Goal: Find specific page/section: Find specific page/section

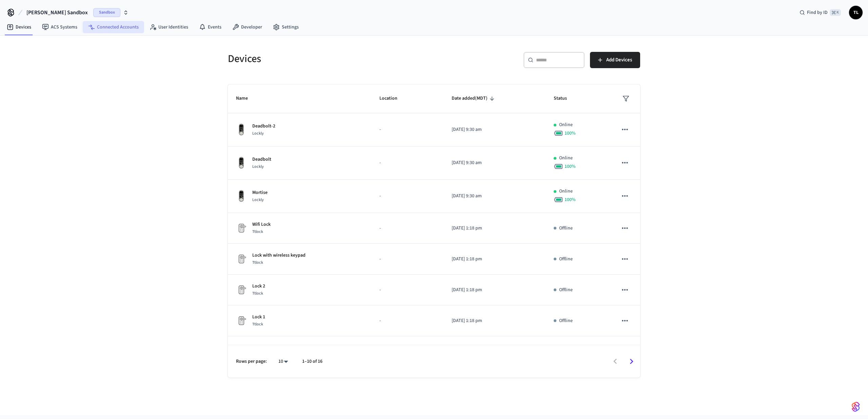
click at [113, 23] on link "Connected Accounts" at bounding box center [113, 27] width 61 height 12
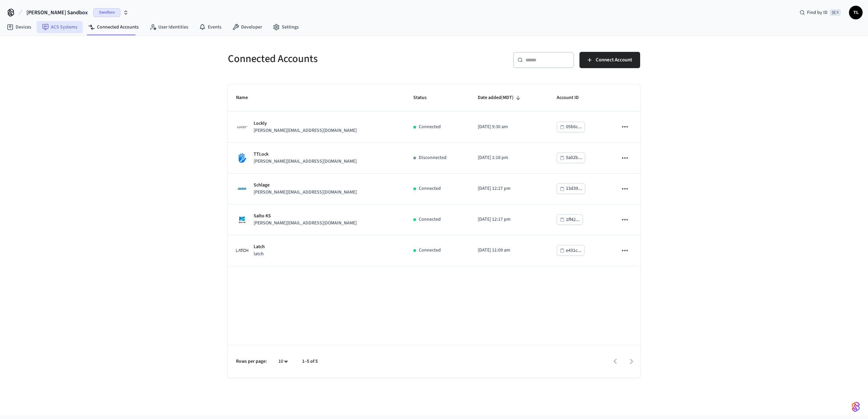
click at [59, 30] on link "ACS Systems" at bounding box center [60, 27] width 46 height 12
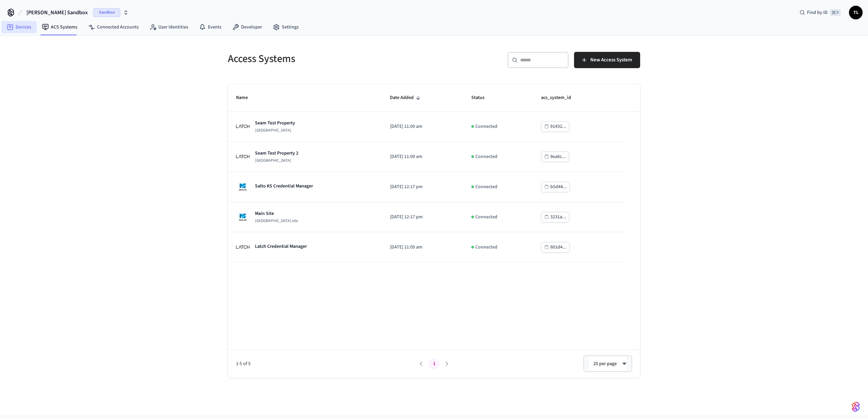
click at [28, 27] on link "Devices" at bounding box center [18, 27] width 35 height 12
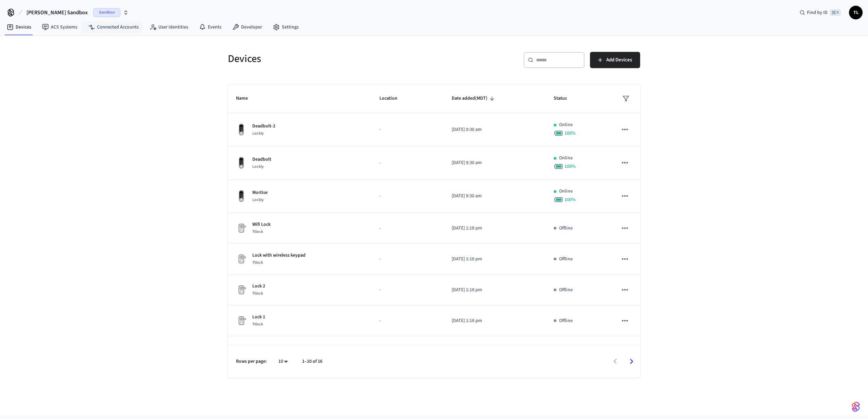
click at [93, 12] on span "Sandbox" at bounding box center [106, 12] width 27 height 9
click at [80, 44] on span "Production" at bounding box center [90, 43] width 27 height 9
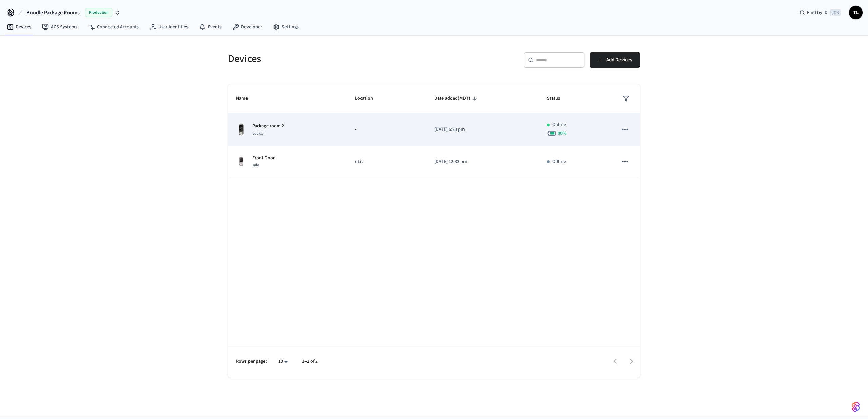
click at [339, 140] on td "Package room 2 Lockly" at bounding box center [287, 129] width 119 height 33
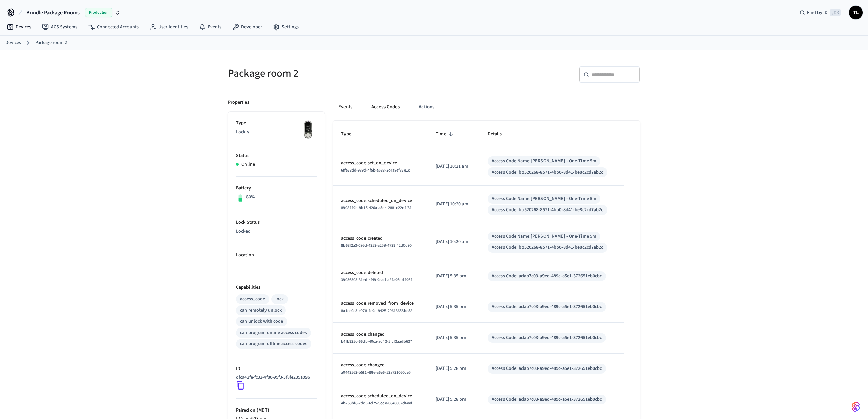
click at [393, 108] on button "Access Codes" at bounding box center [385, 107] width 39 height 16
